Goal: Find specific page/section: Find specific page/section

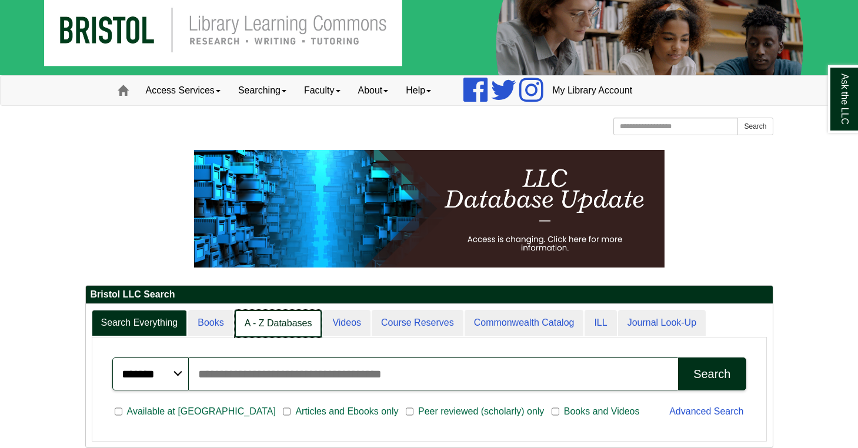
scroll to position [6, 6]
click at [295, 313] on link "A - Z Databases" at bounding box center [279, 324] width 88 height 28
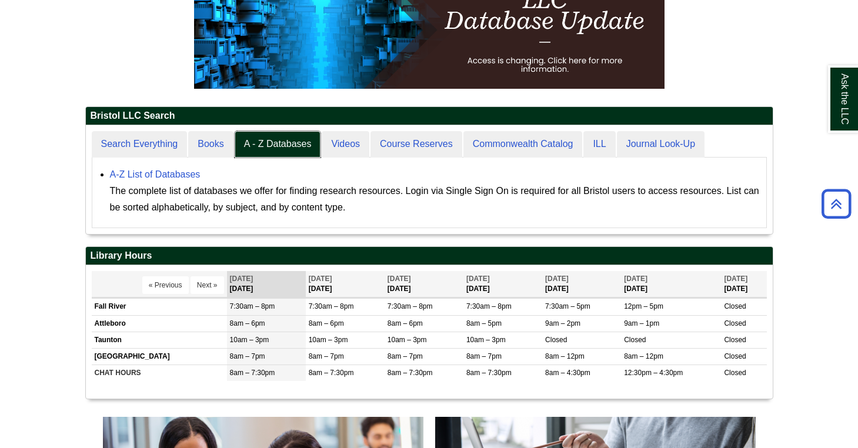
scroll to position [196, 0]
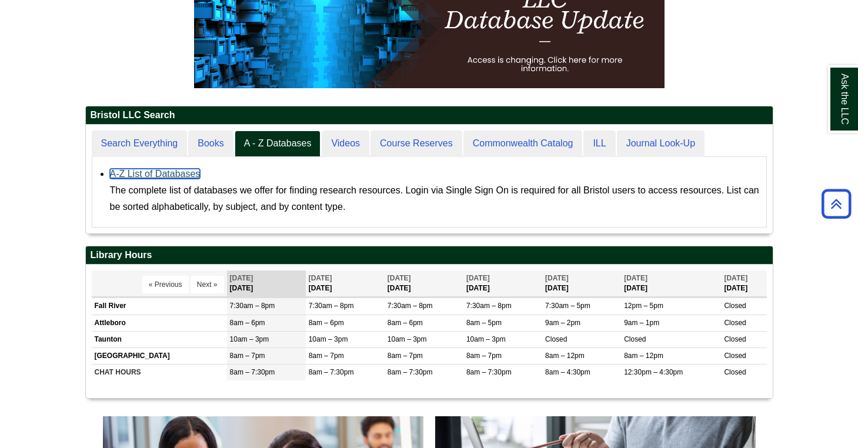
click at [194, 173] on link "A-Z List of Databases" at bounding box center [155, 174] width 91 height 10
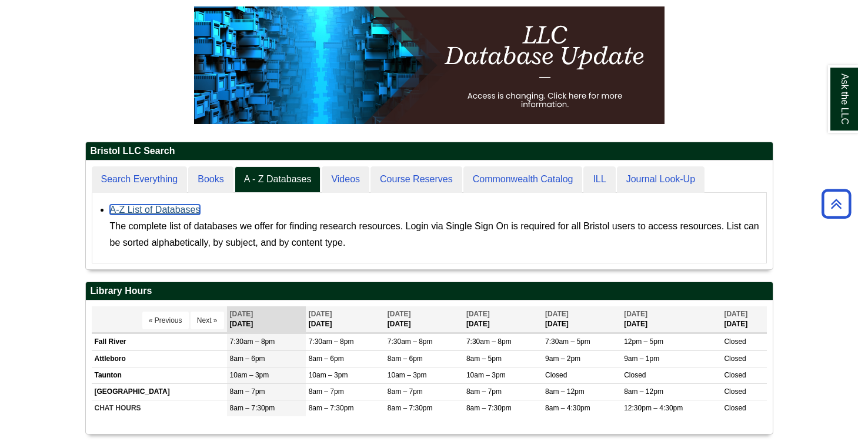
scroll to position [108, 687]
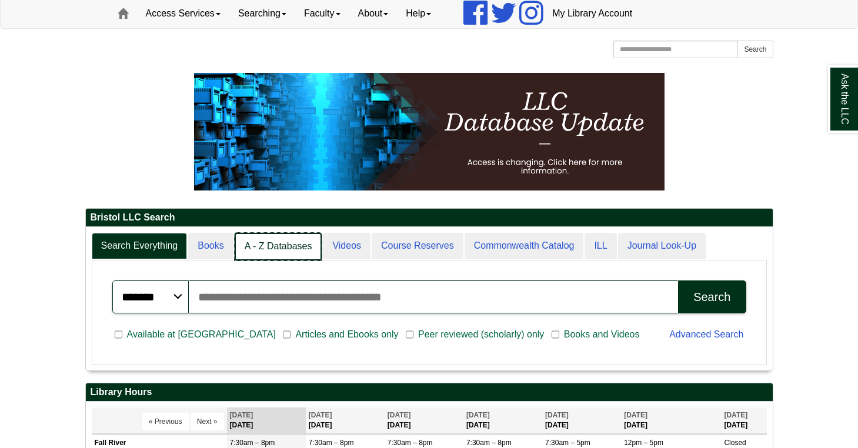
scroll to position [6, 6]
click at [281, 243] on link "A - Z Databases" at bounding box center [279, 247] width 88 height 28
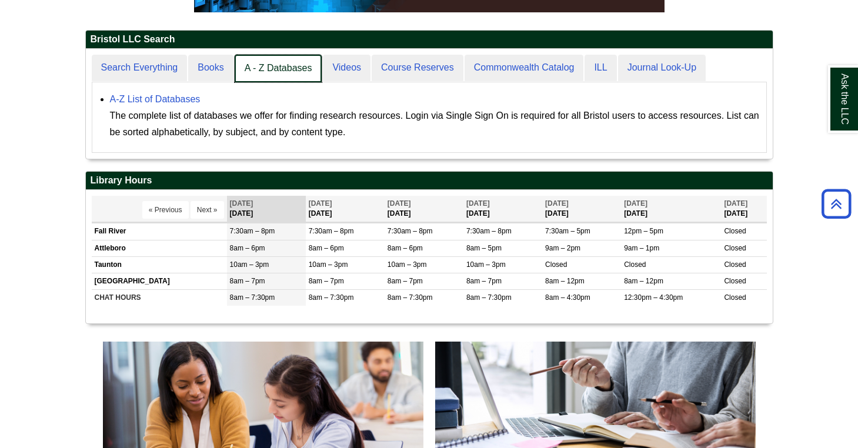
click at [268, 73] on link "A - Z Databases" at bounding box center [279, 69] width 88 height 28
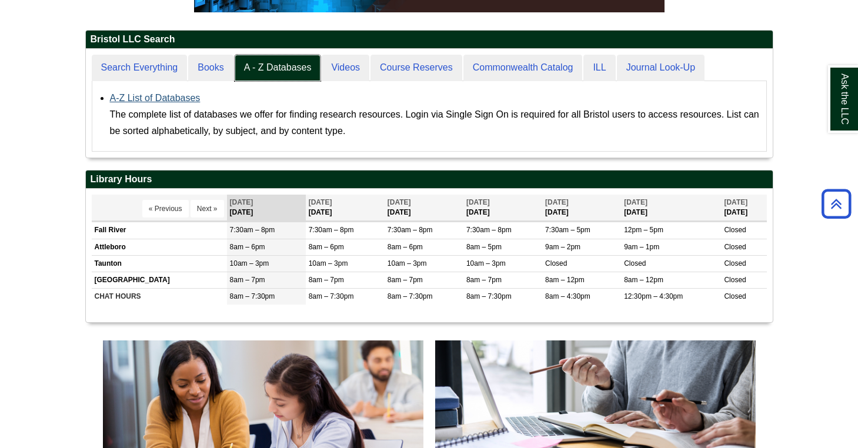
scroll to position [108, 687]
click at [164, 99] on link "A-Z List of Databases" at bounding box center [155, 98] width 91 height 10
